Goal: Navigation & Orientation: Find specific page/section

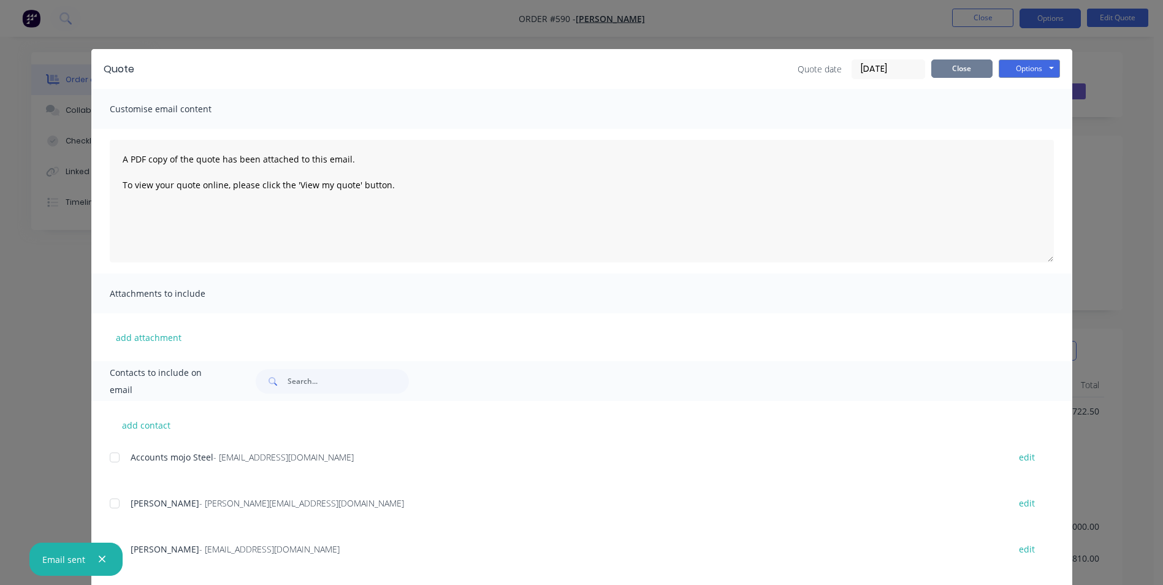
click at [961, 73] on button "Close" at bounding box center [961, 68] width 61 height 18
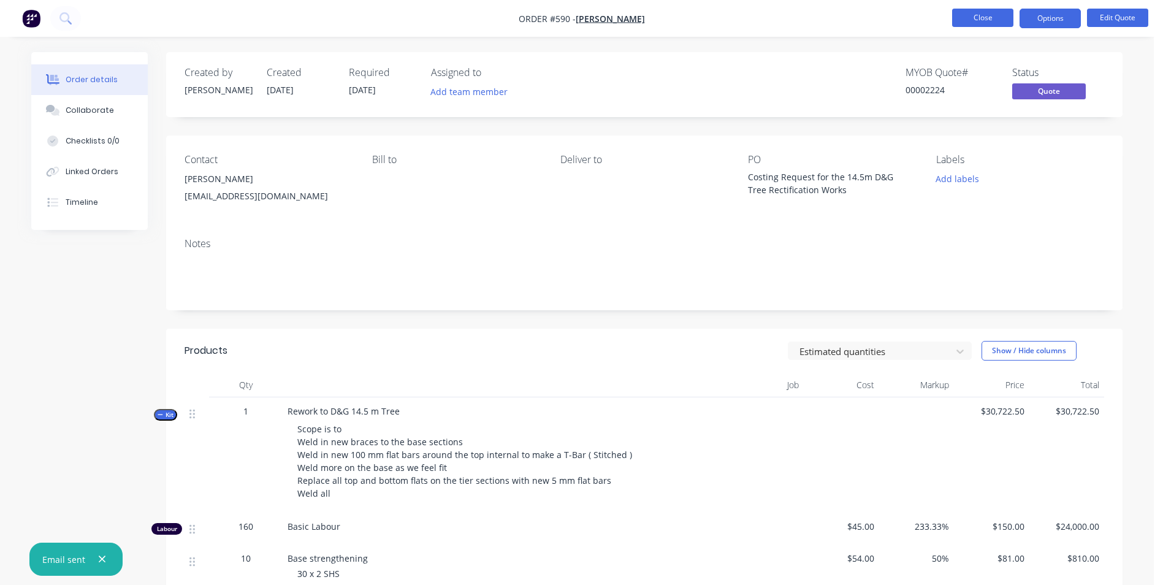
click at [983, 20] on button "Close" at bounding box center [982, 18] width 61 height 18
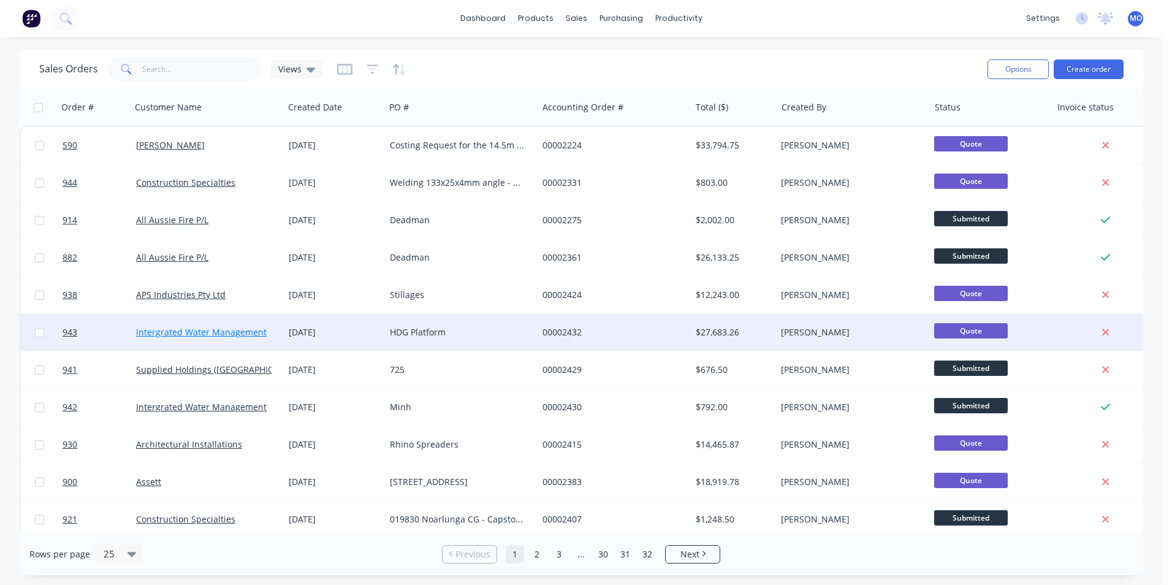
click at [199, 328] on link "Intergrated Water Management" at bounding box center [201, 332] width 131 height 12
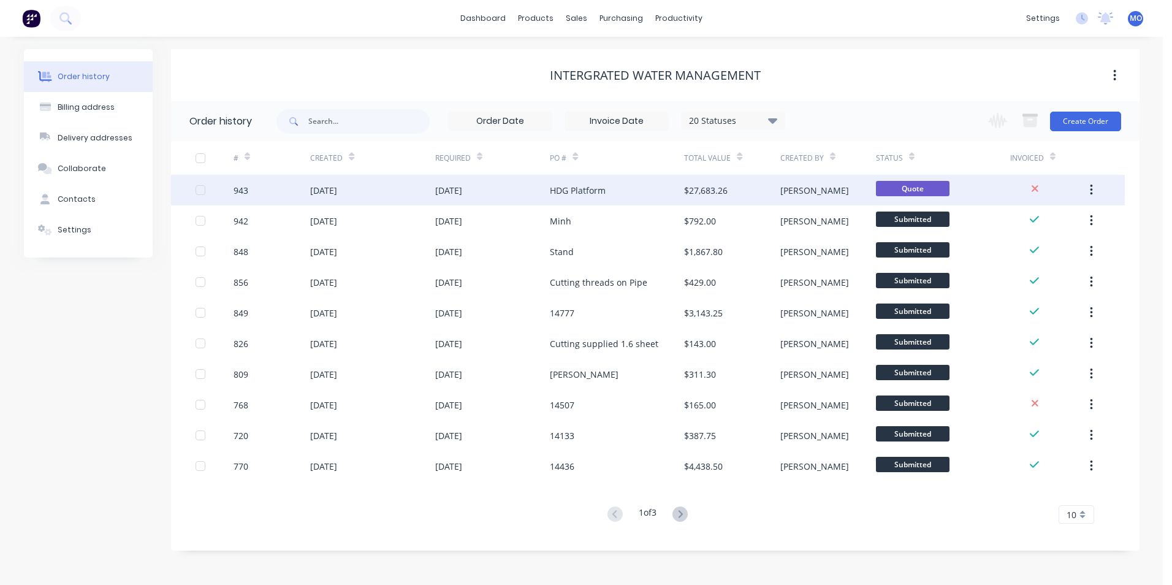
click at [357, 202] on div "[DATE]" at bounding box center [372, 190] width 124 height 31
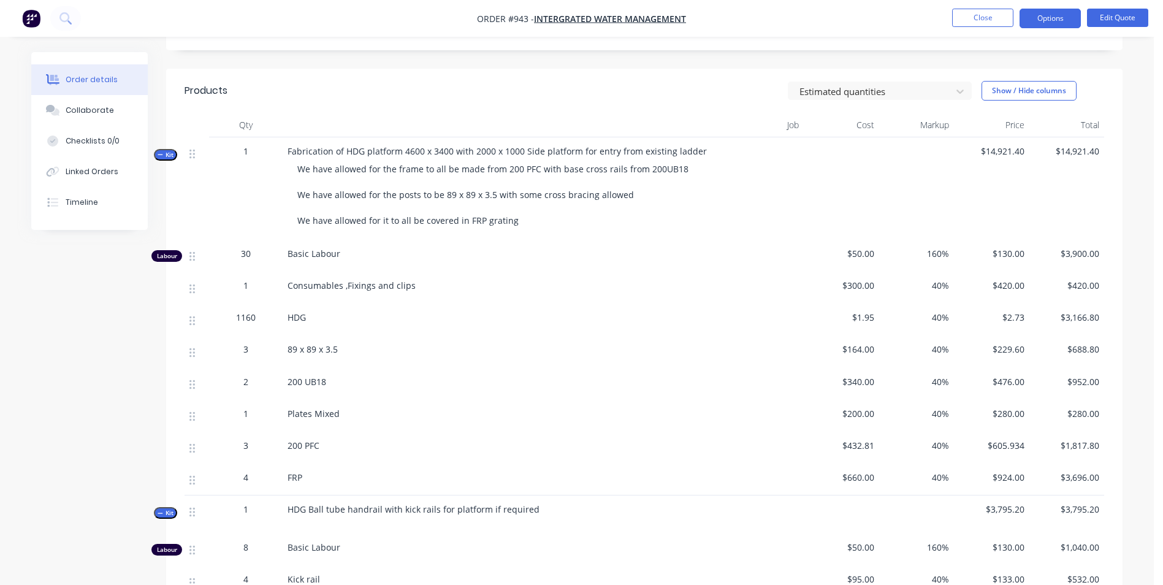
scroll to position [552, 0]
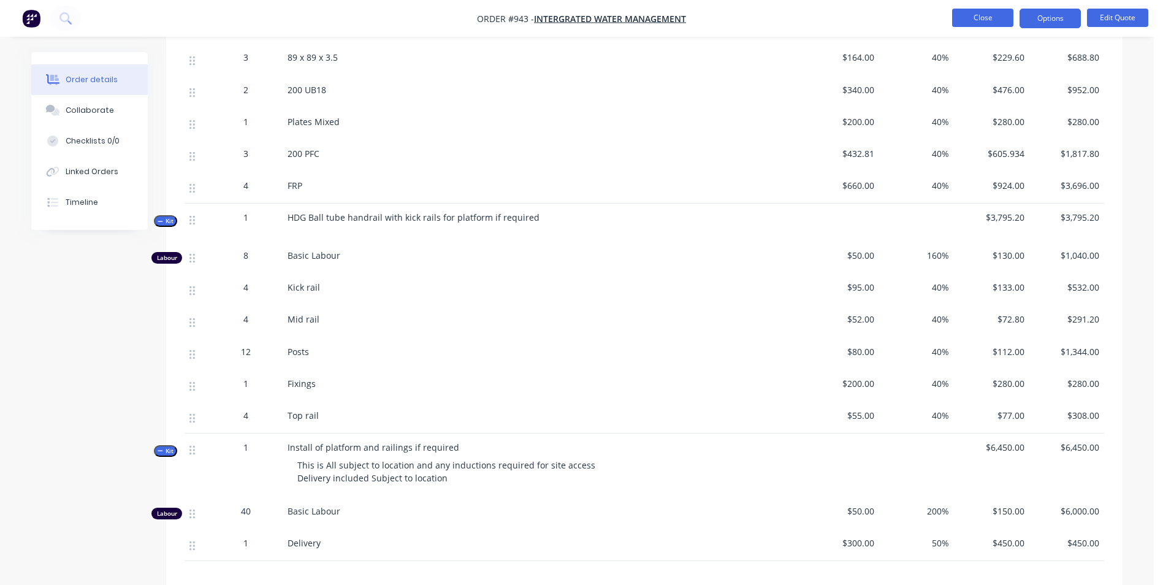
click at [982, 23] on button "Close" at bounding box center [982, 18] width 61 height 18
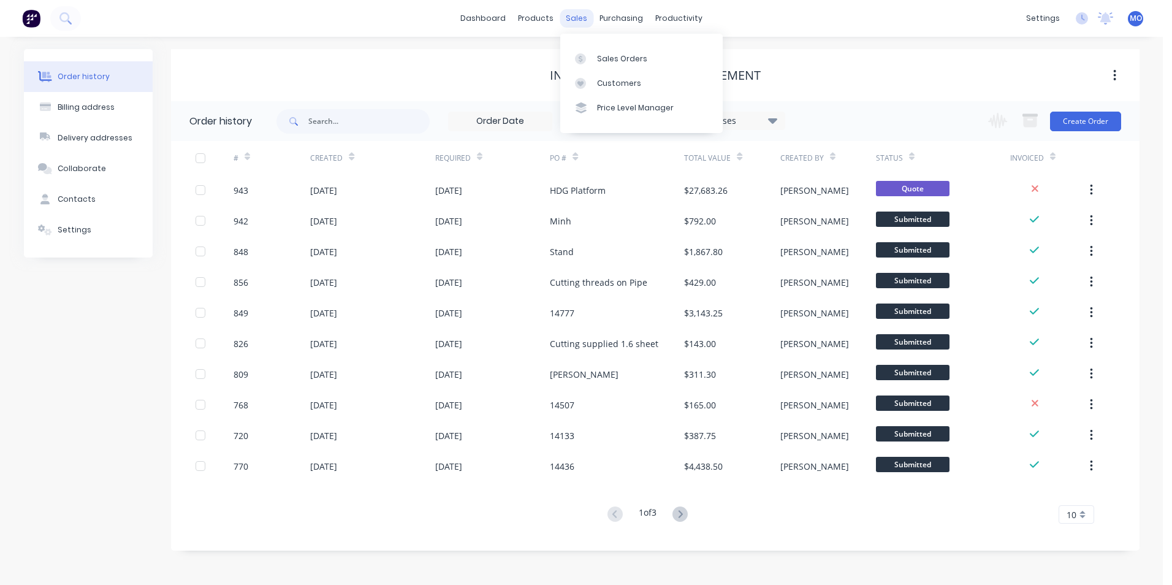
click at [575, 23] on div "sales" at bounding box center [577, 18] width 34 height 18
click at [628, 67] on link "Sales Orders" at bounding box center [641, 58] width 162 height 25
